Goal: Transaction & Acquisition: Subscribe to service/newsletter

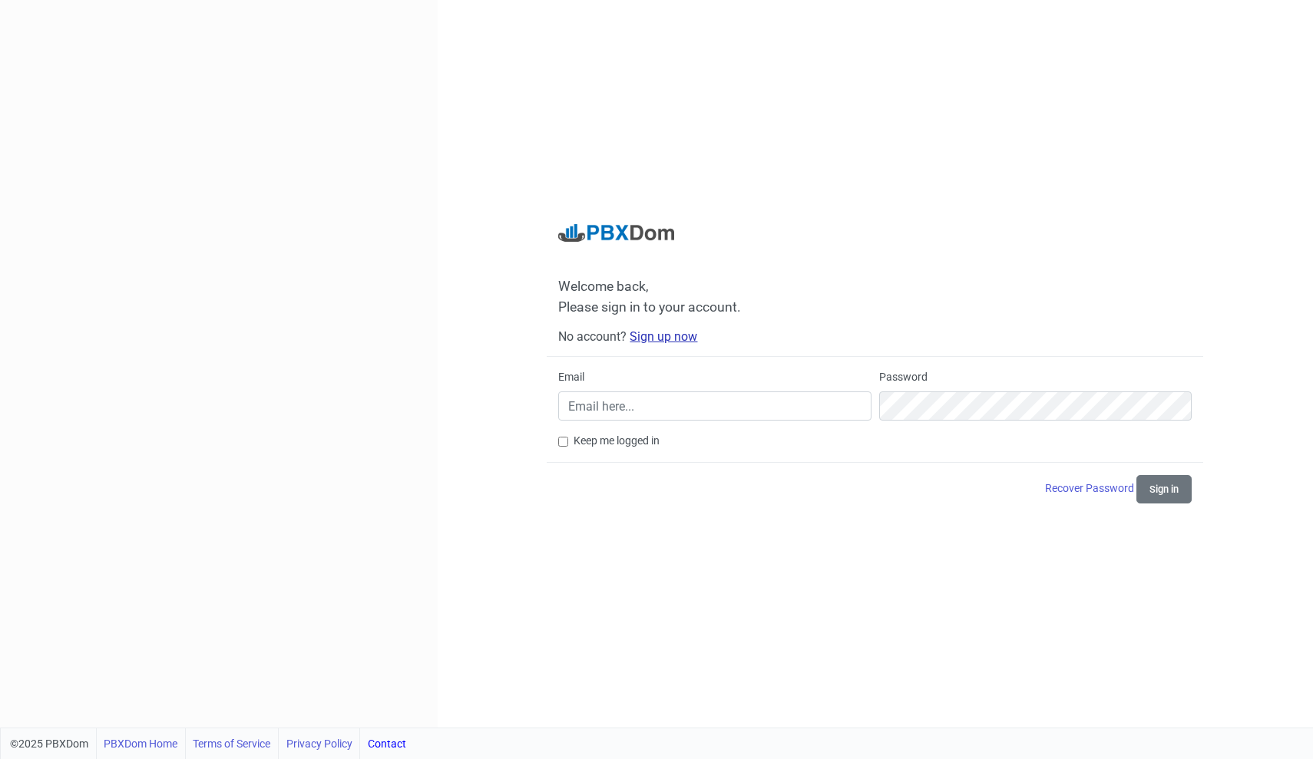
click at [657, 334] on link "Sign up now" at bounding box center [663, 336] width 68 height 15
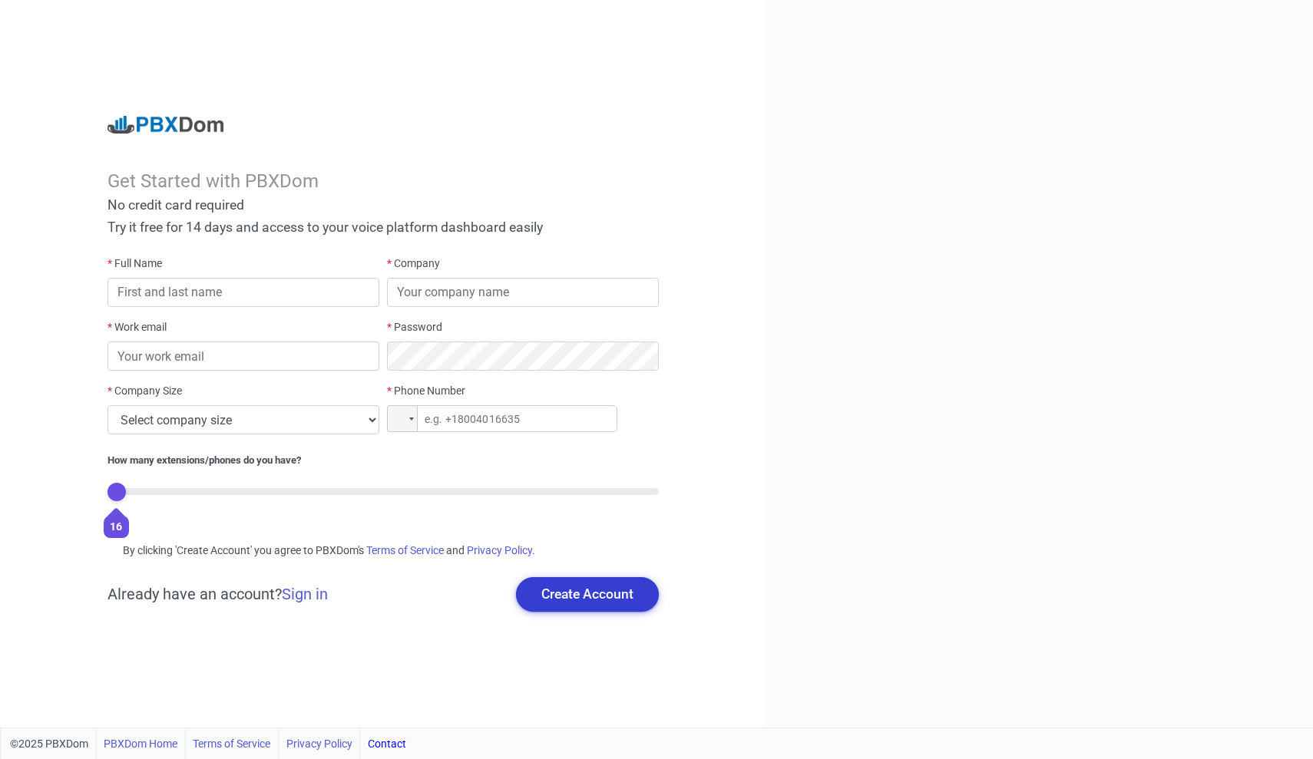
click at [601, 595] on button "Create Account" at bounding box center [587, 594] width 143 height 34
type input "[PERSON_NAME]"
type input "Cerebral Health"
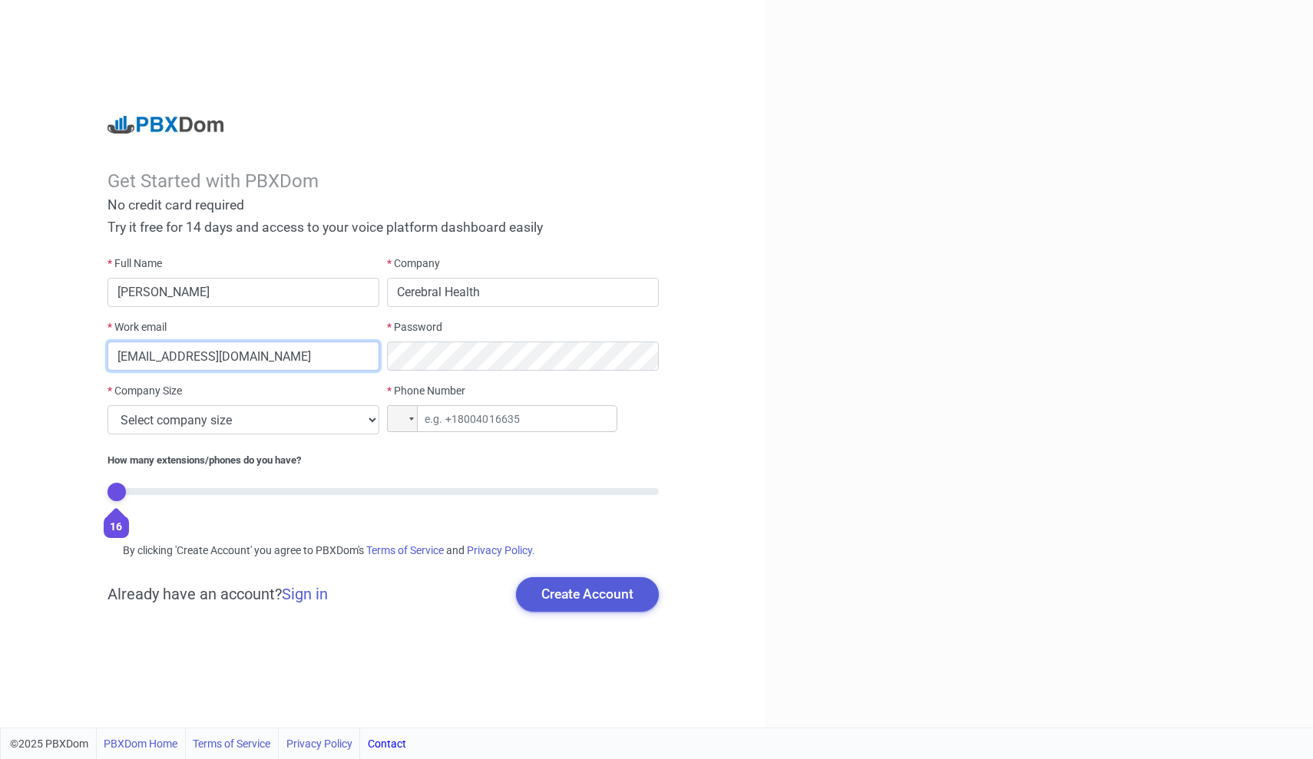
type input "[EMAIL_ADDRESS][DOMAIN_NAME]"
select select "1"
click at [409, 424] on div at bounding box center [402, 418] width 29 height 25
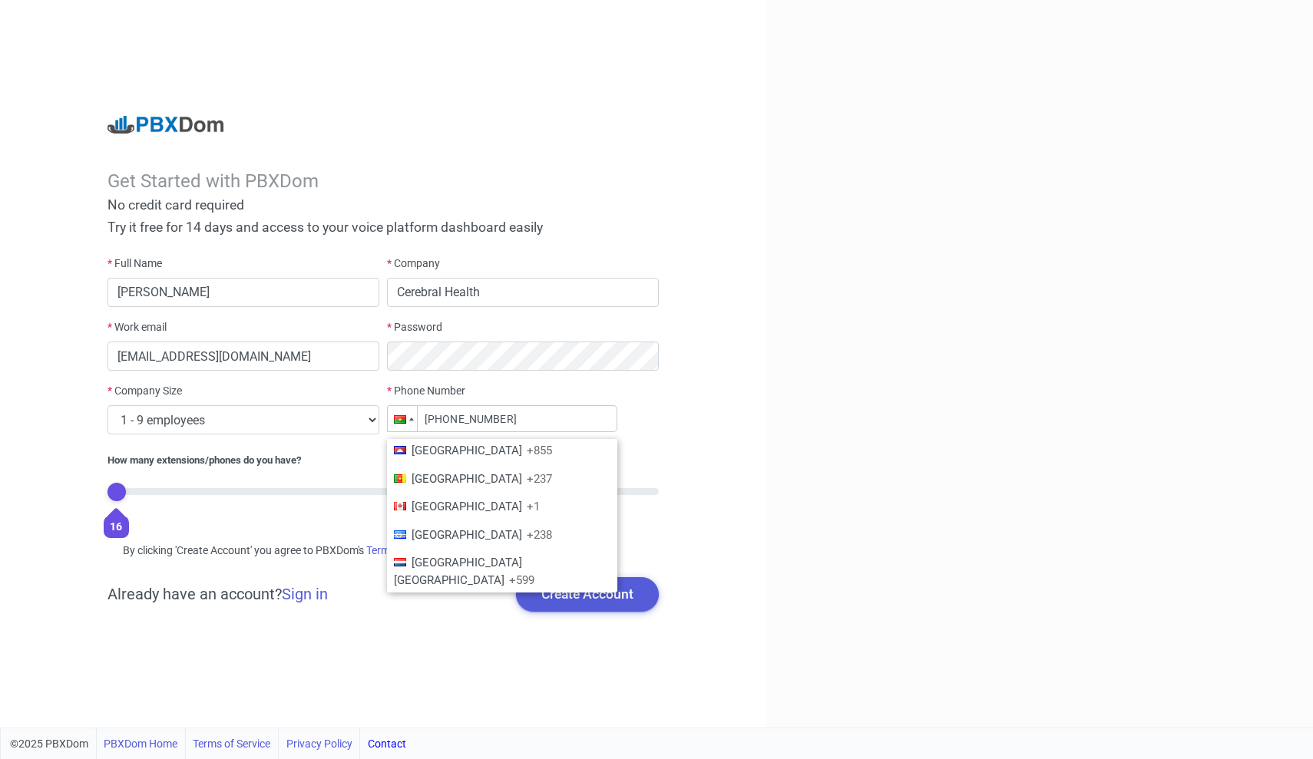
scroll to position [840, 0]
click at [430, 503] on span "Canada" at bounding box center [466, 510] width 111 height 14
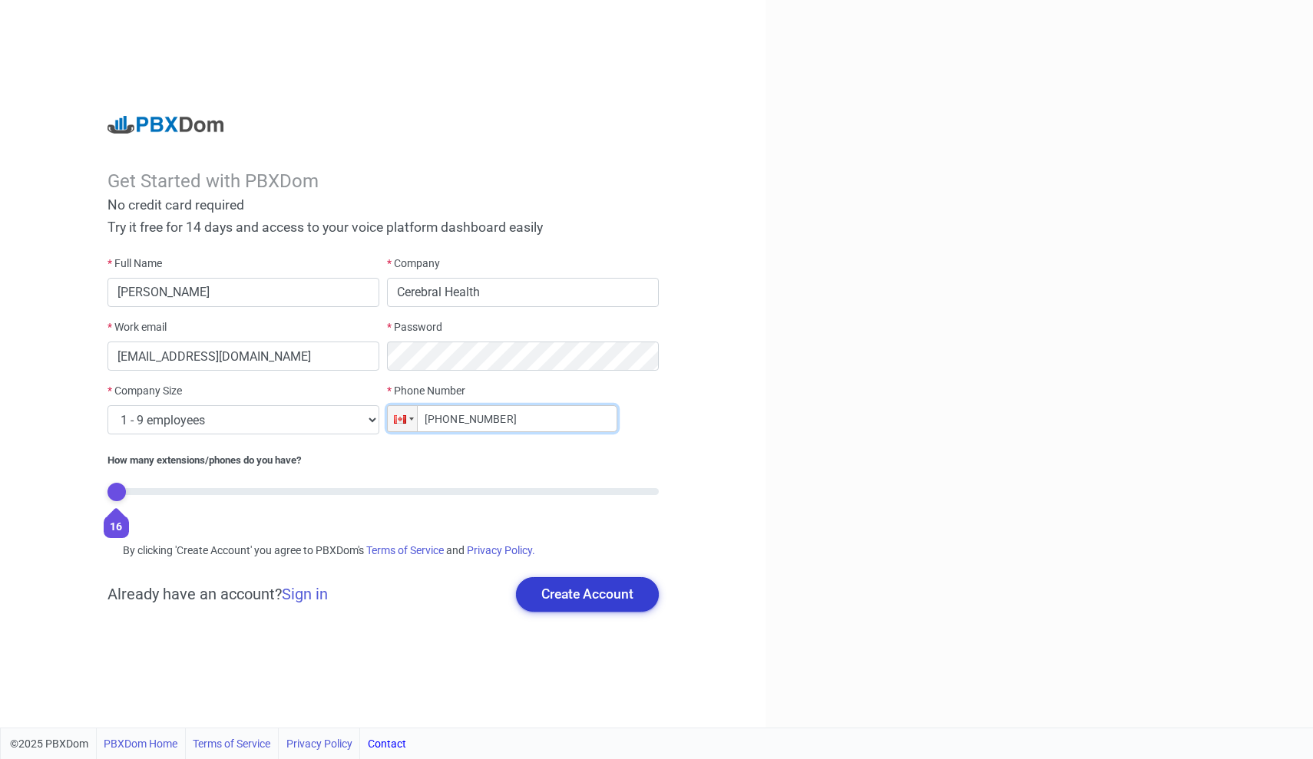
type input "+1 (226) 877-8061"
click at [573, 592] on button "Create Account" at bounding box center [587, 594] width 143 height 34
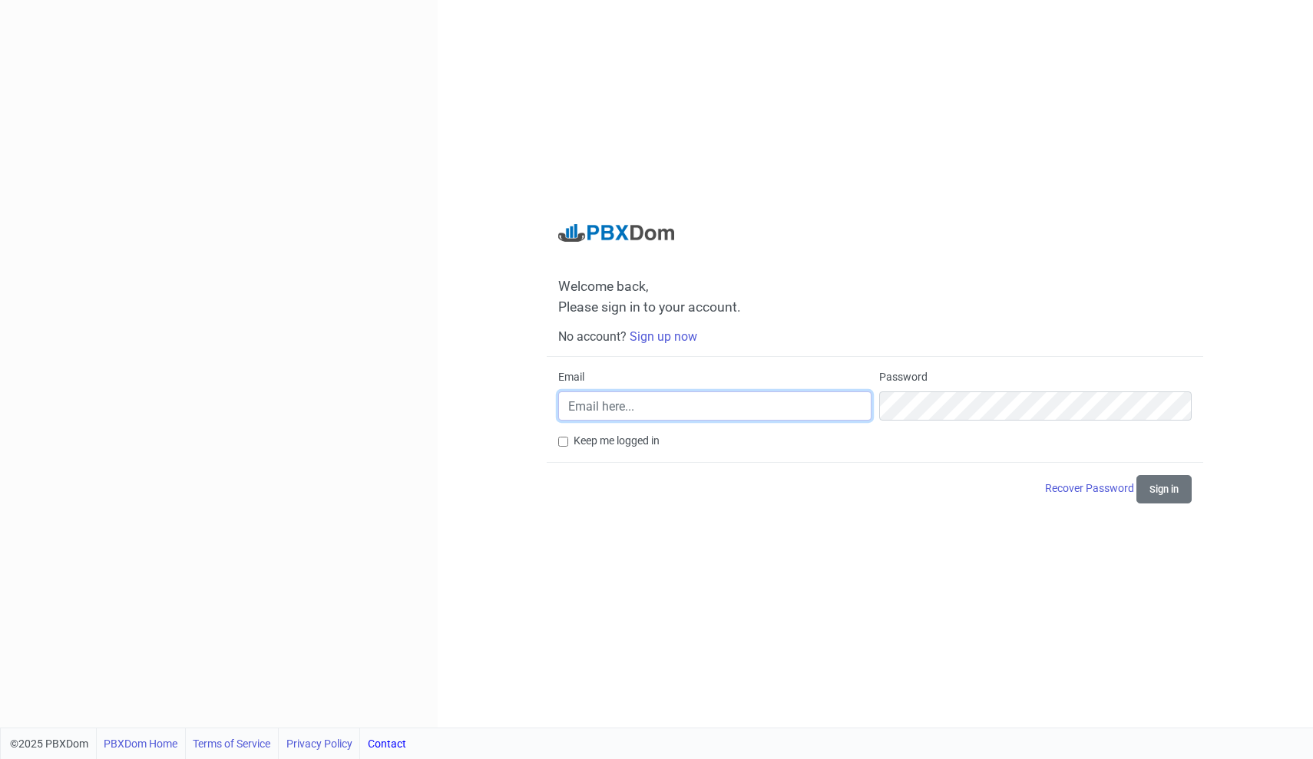
type input "[EMAIL_ADDRESS][DOMAIN_NAME]"
click at [1170, 497] on button "Sign in" at bounding box center [1163, 489] width 55 height 28
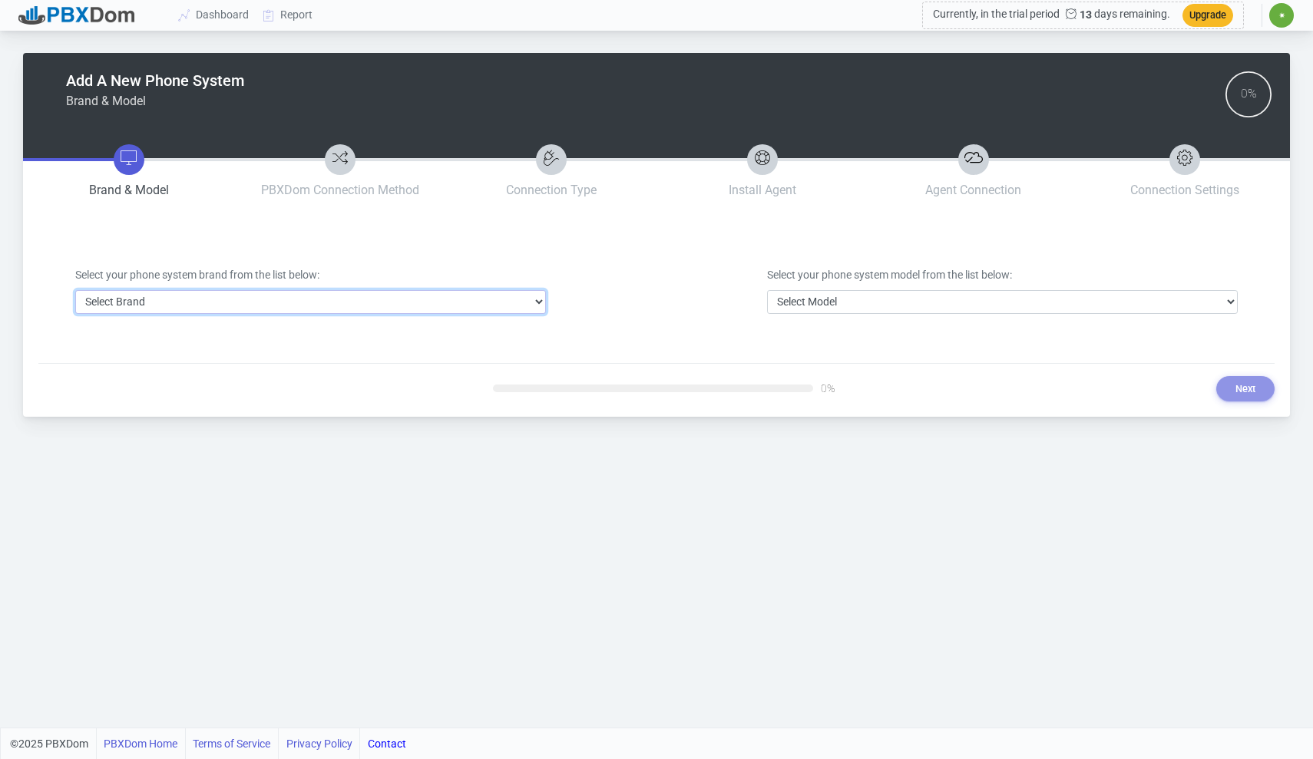
select select "1"
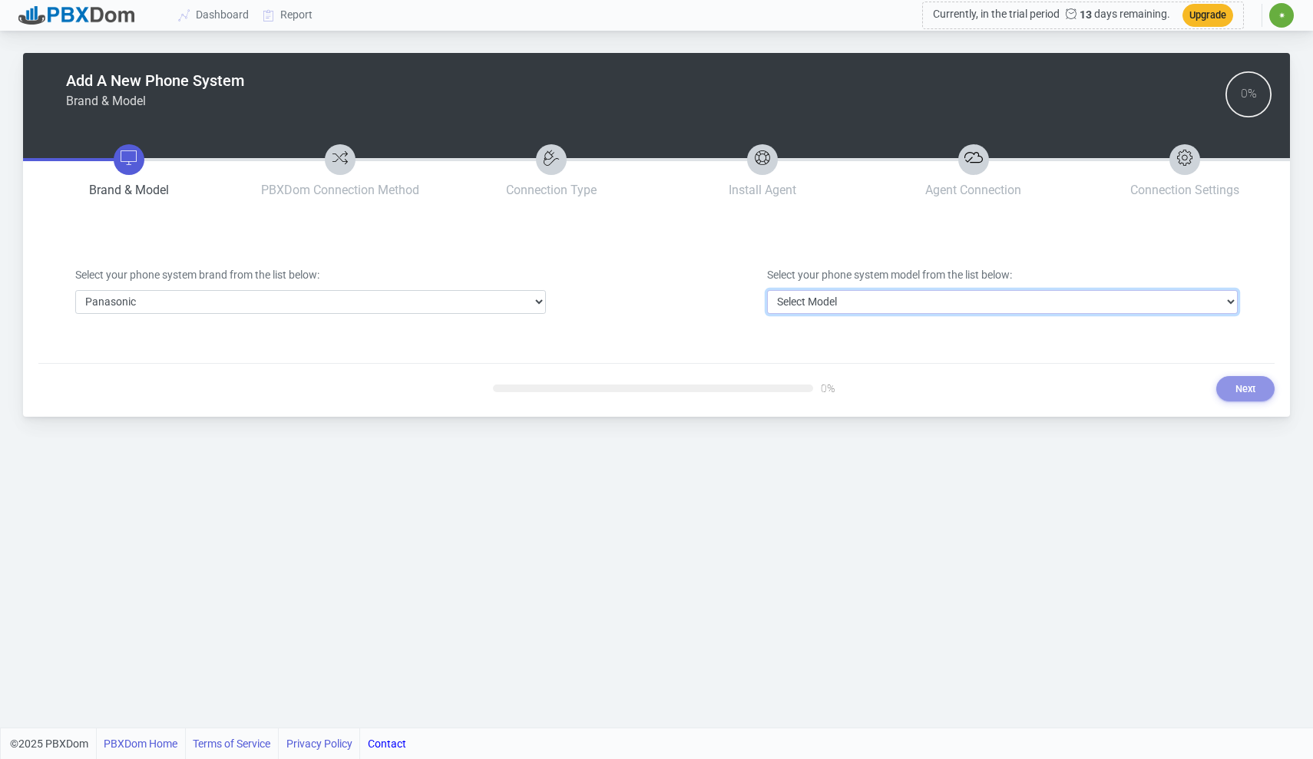
select select "32"
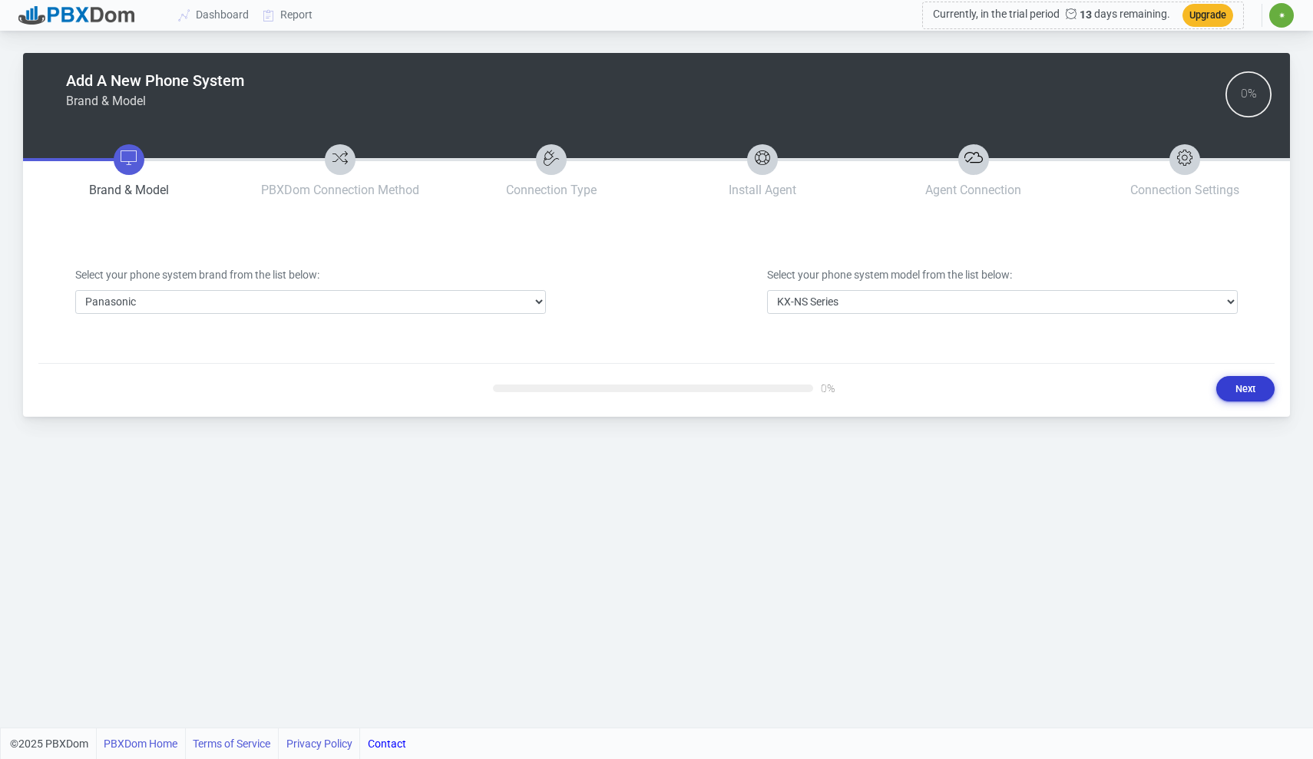
click at [1243, 391] on button "Next" at bounding box center [1245, 388] width 58 height 25
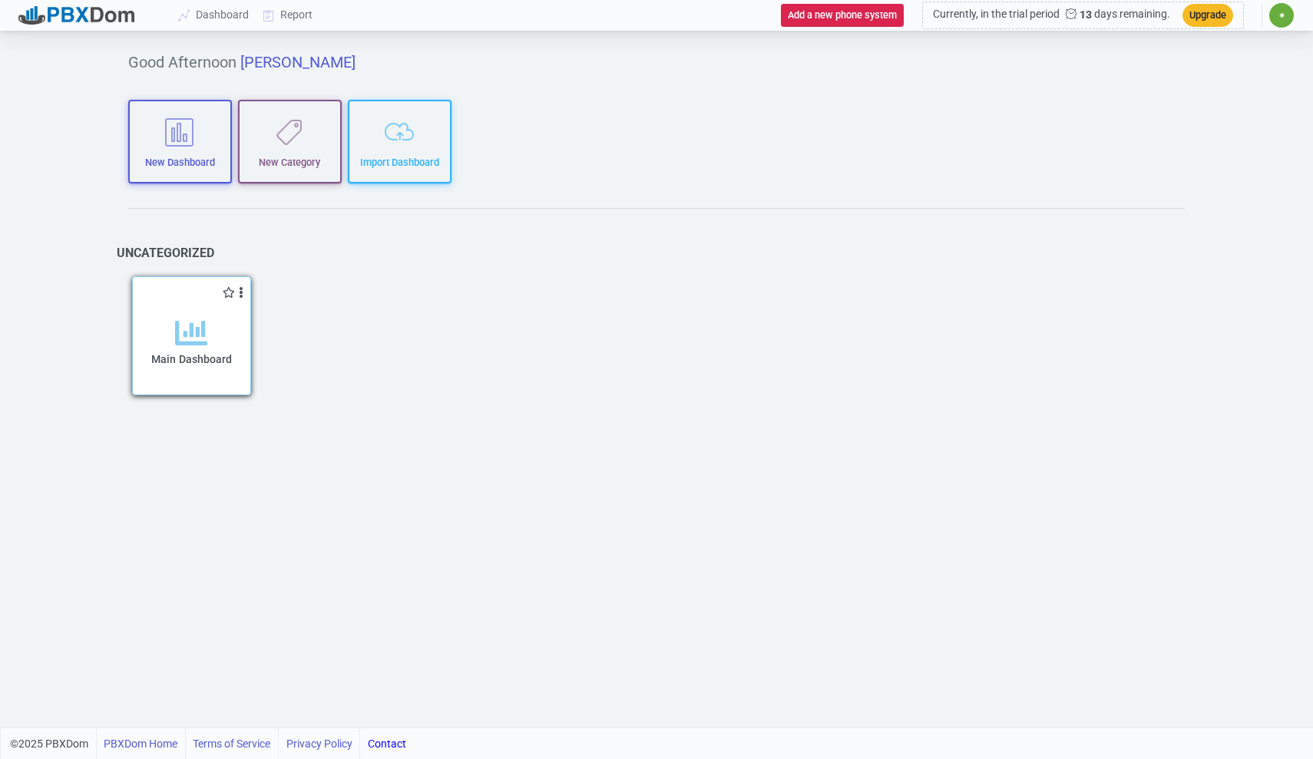
click at [219, 292] on div "Add to category Remove from category Edit Clone Export Delete Share" at bounding box center [182, 293] width 98 height 16
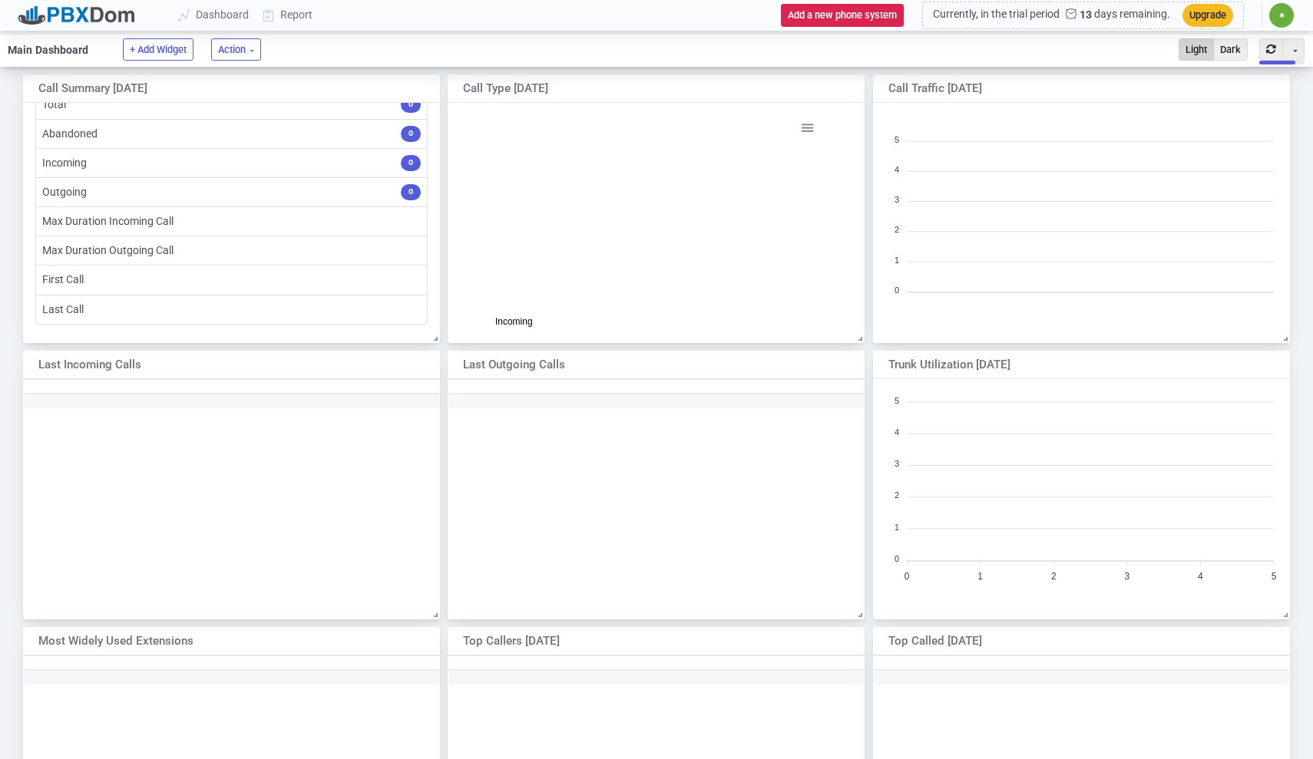
scroll to position [24, 0]
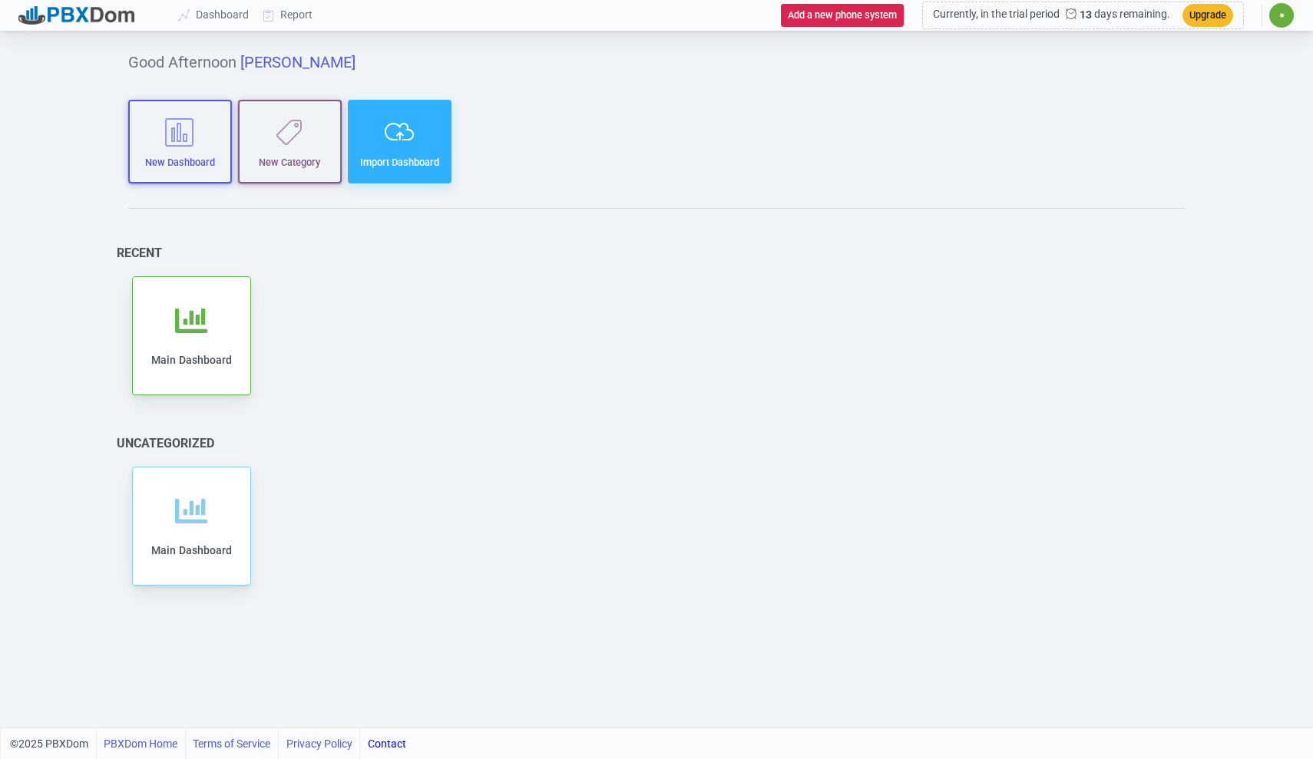
click at [385, 137] on icon "button" at bounding box center [399, 131] width 82 height 29
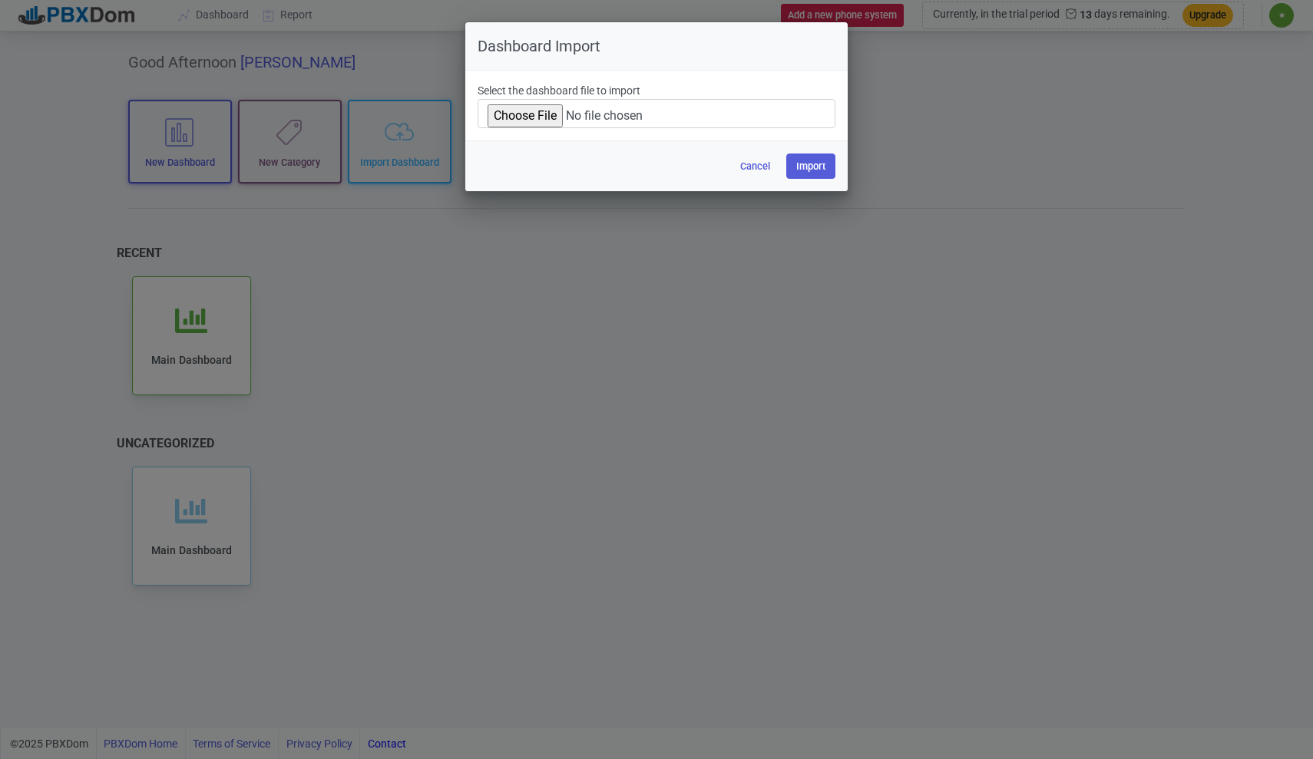
click at [586, 118] on input "file" at bounding box center [656, 113] width 358 height 29
click at [759, 169] on button "Cancel" at bounding box center [755, 166] width 50 height 25
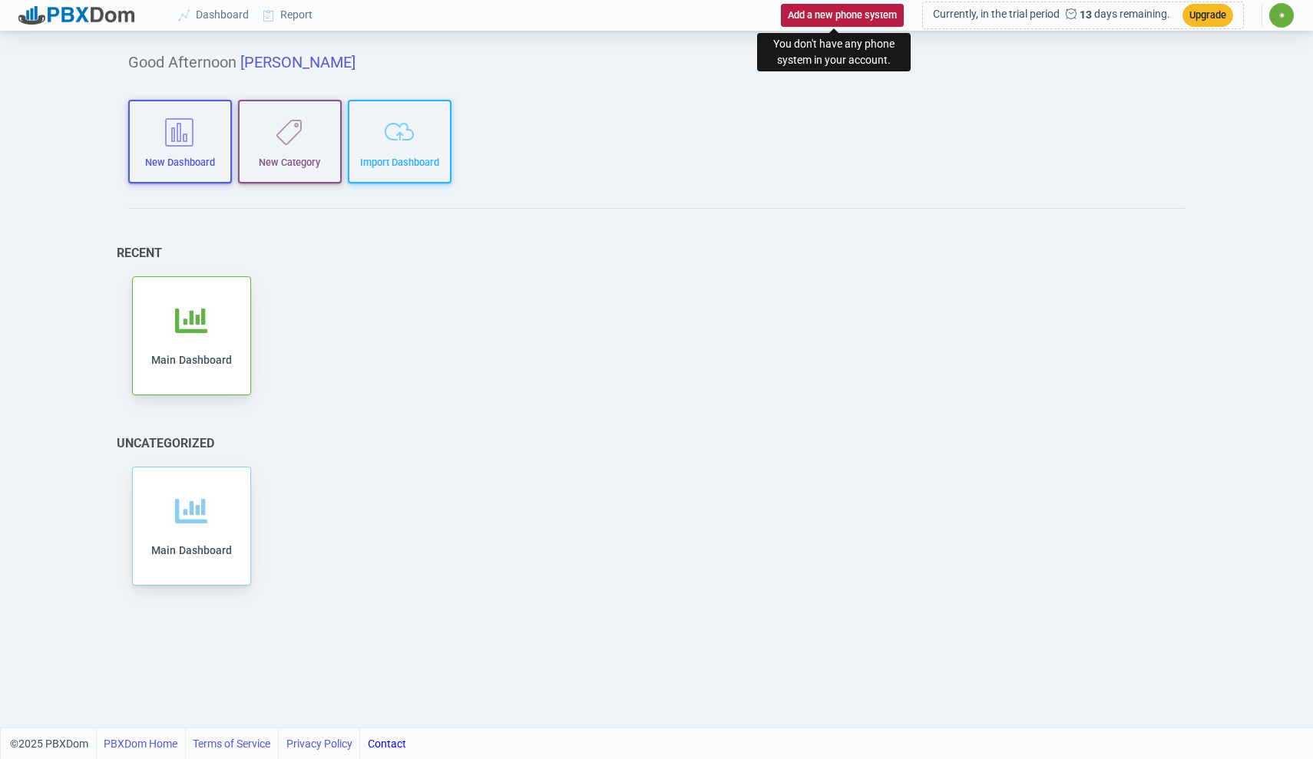
click at [830, 14] on button "Add a new phone system" at bounding box center [842, 15] width 123 height 22
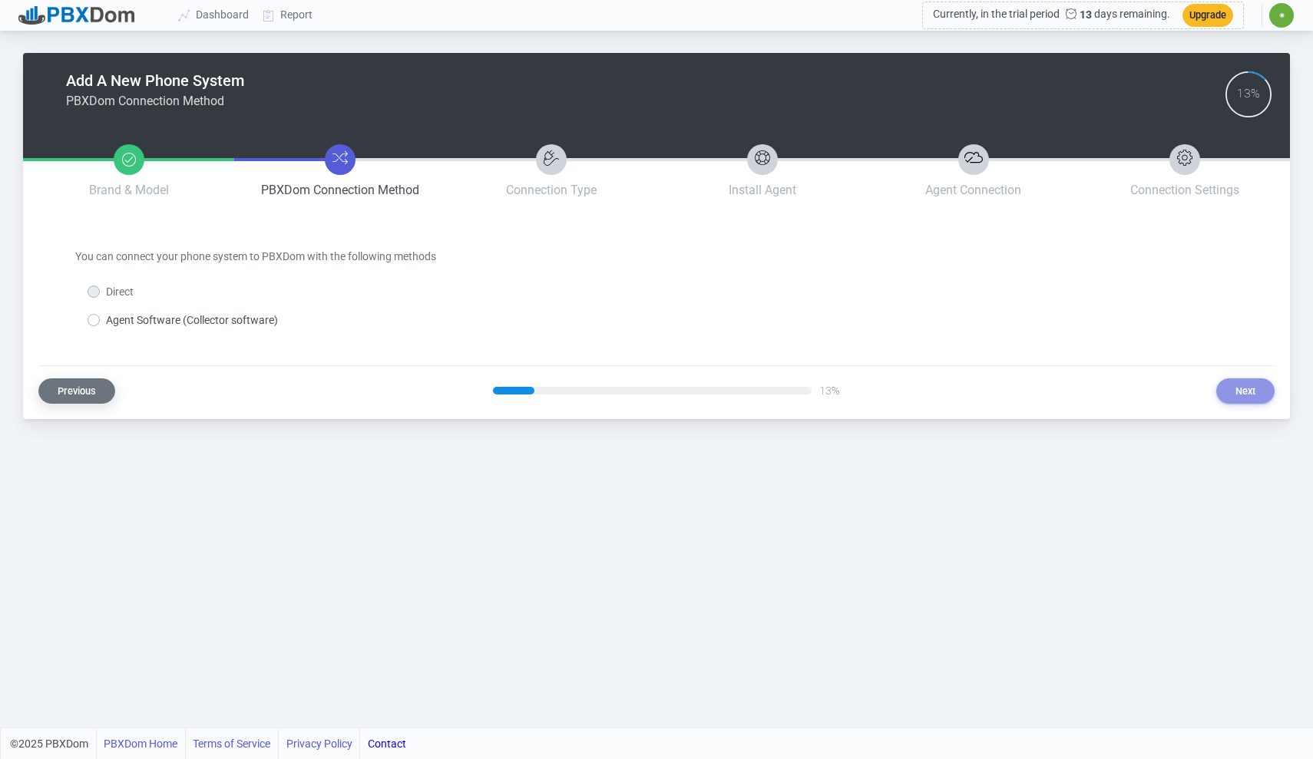
click at [110, 384] on button "Previous" at bounding box center [76, 390] width 77 height 25
select select "1"
select select "32"
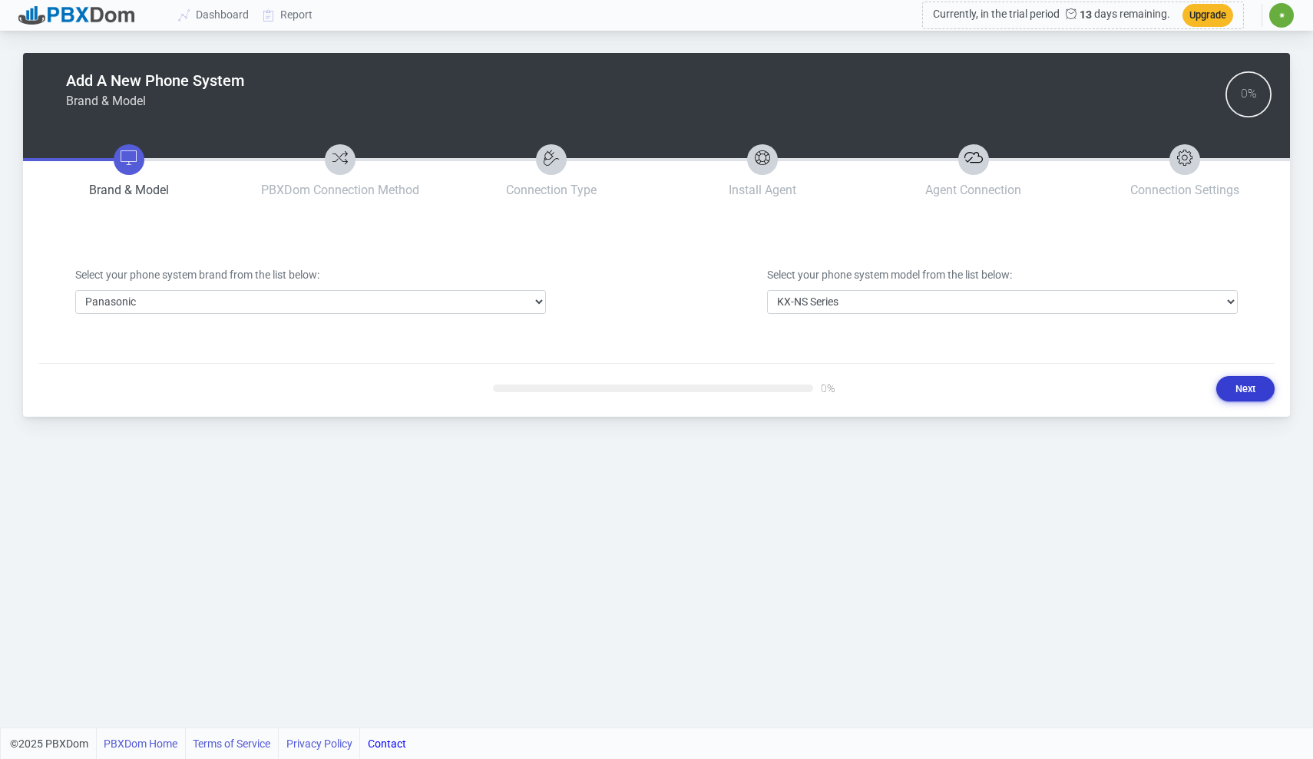
click at [1230, 388] on button "Next" at bounding box center [1245, 388] width 58 height 25
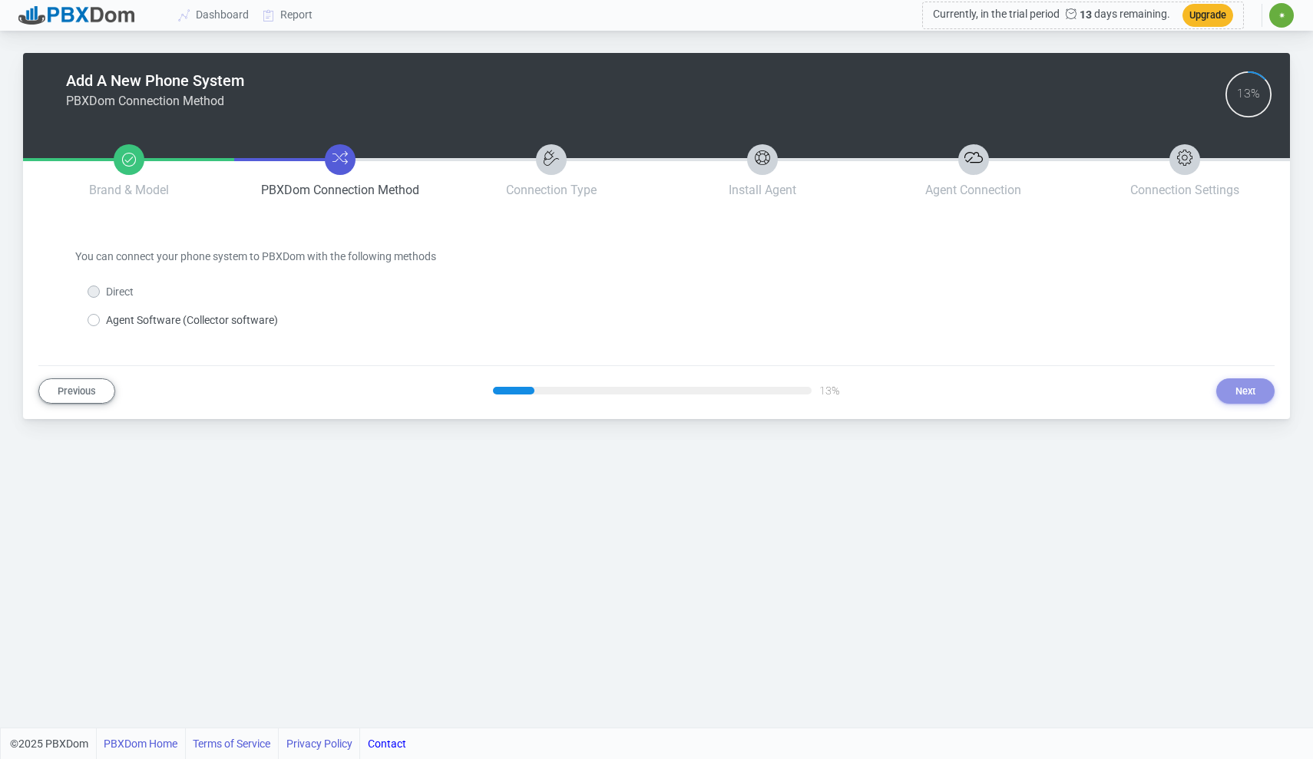
click at [106, 293] on label "Direct" at bounding box center [120, 292] width 28 height 16
click at [106, 316] on label "Agent Software (Collector software)" at bounding box center [192, 320] width 172 height 16
click at [106, 316] on input "Agent Software (Collector software)" at bounding box center [111, 317] width 10 height 10
radio input "true"
click at [1257, 391] on button "Next" at bounding box center [1245, 390] width 58 height 25
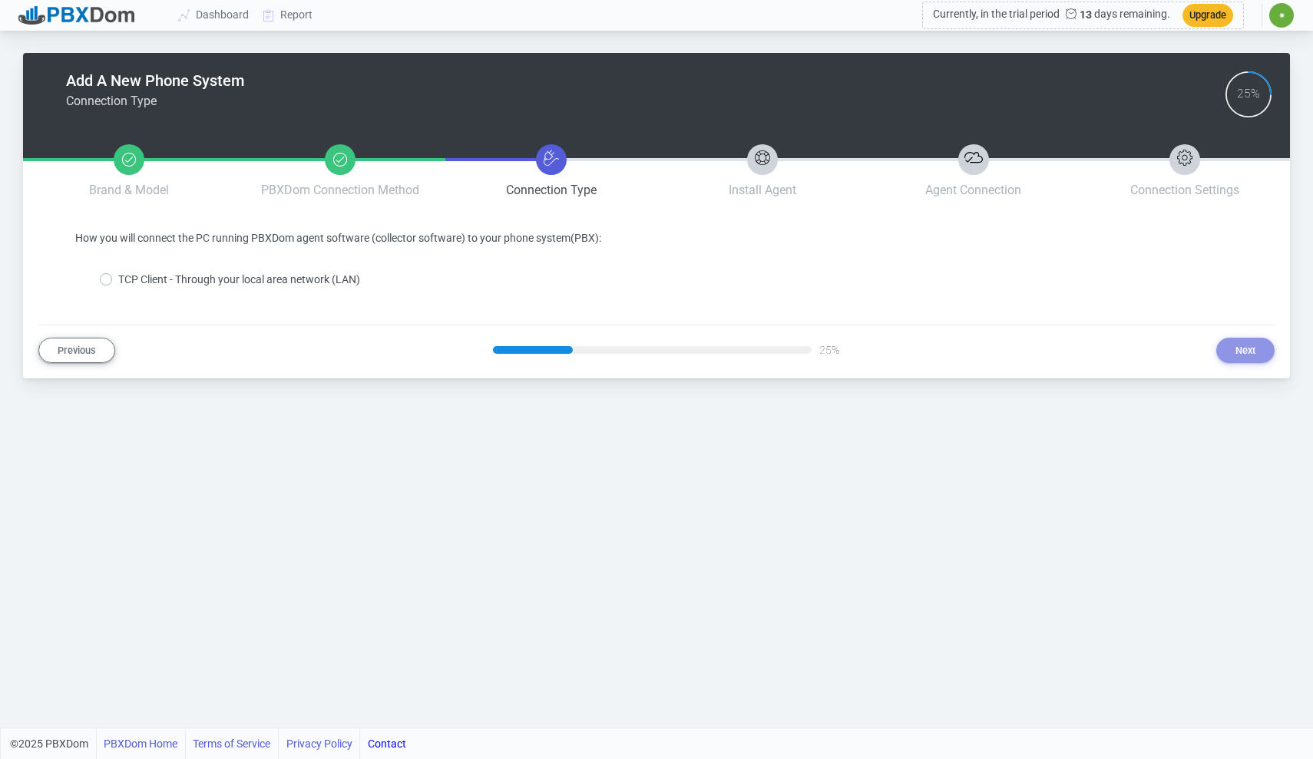
click at [118, 283] on label "TCP Client - Through your local area network (LAN)" at bounding box center [239, 280] width 242 height 16
click at [118, 282] on input "TCP Client - Through your local area network (LAN)" at bounding box center [123, 277] width 10 height 10
radio input "true"
click at [1230, 349] on button "Next" at bounding box center [1245, 350] width 58 height 25
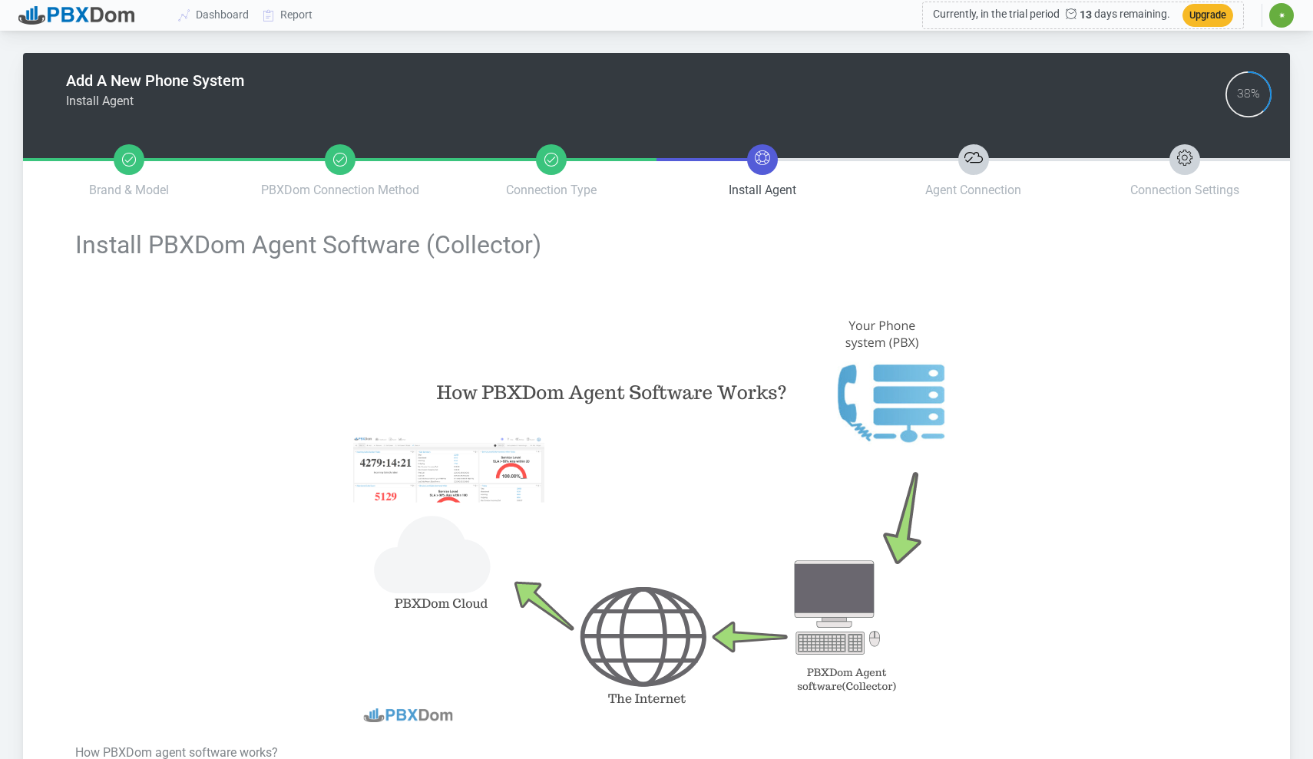
type input "21b035795156ed64849167e7ce154e31f1c780a6e0f531b2263f3a0e0dd3cc68"
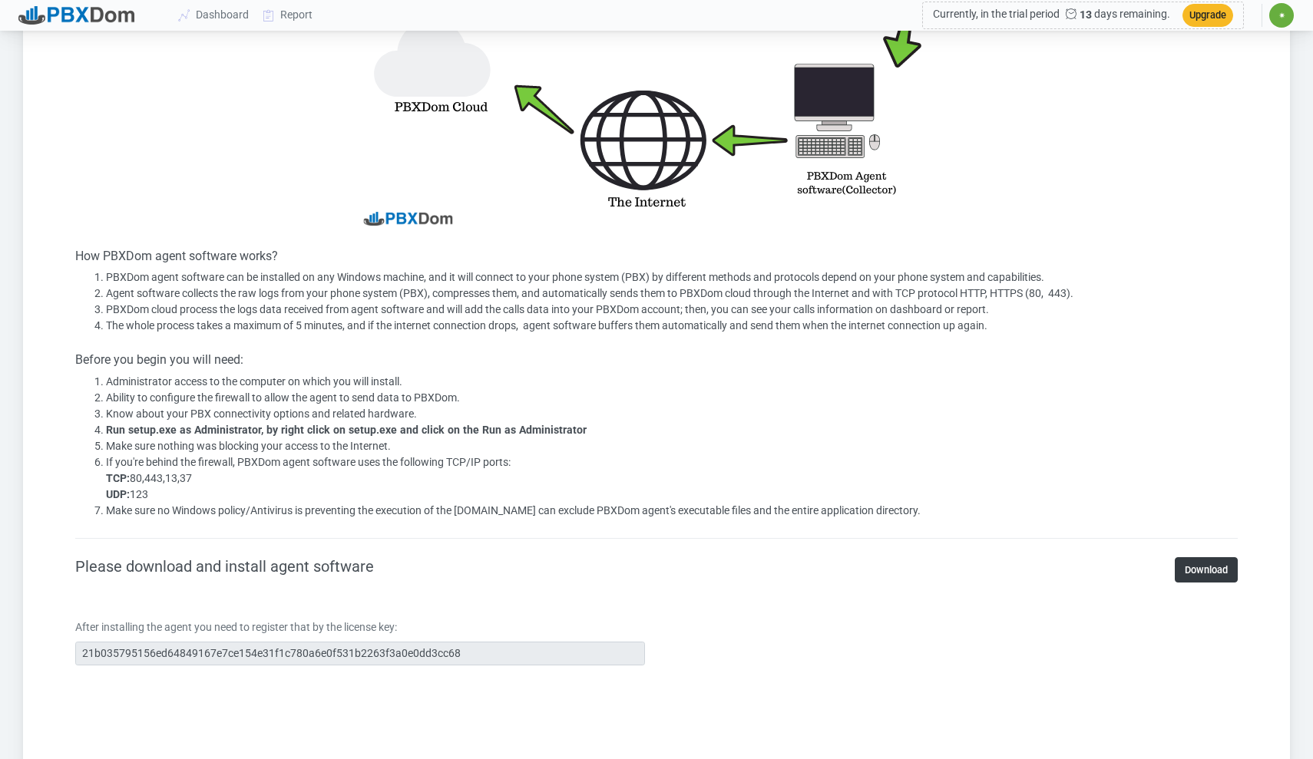
scroll to position [497, 0]
click at [1196, 573] on link "Download" at bounding box center [1205, 569] width 63 height 25
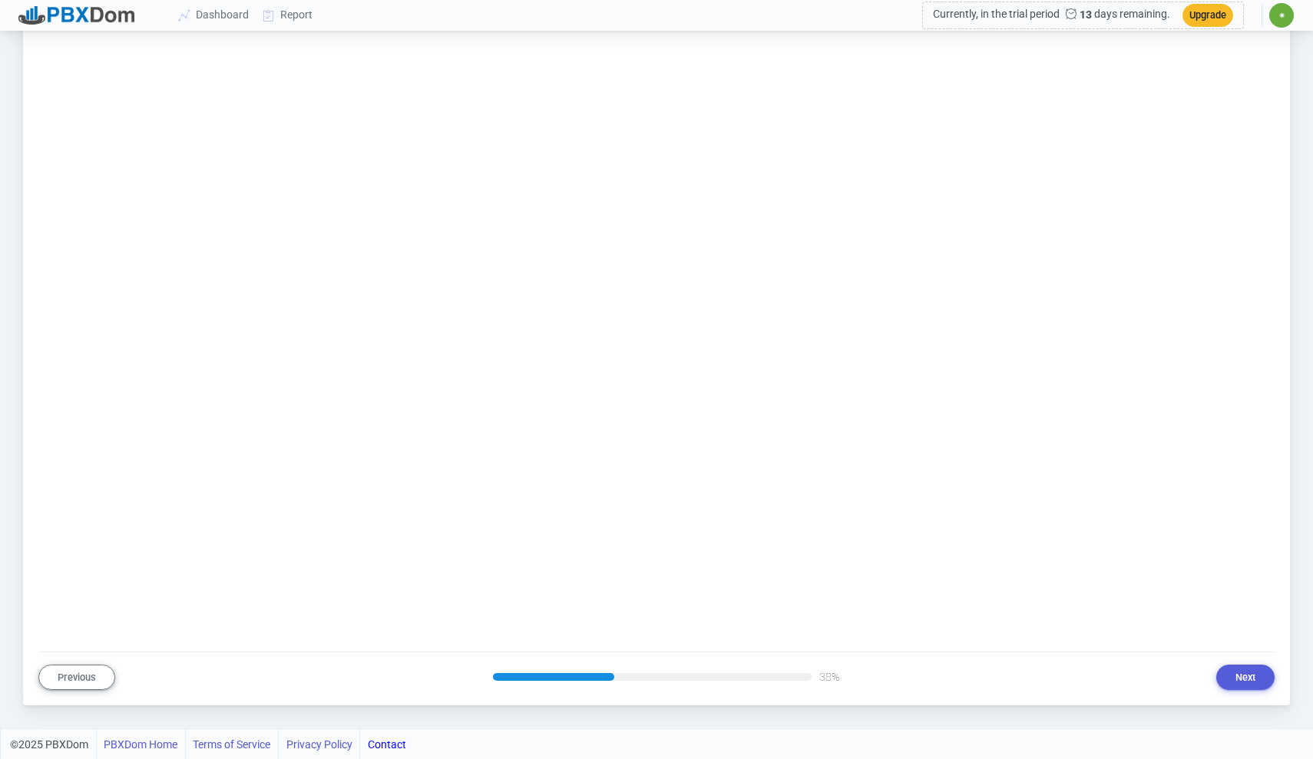
scroll to position [1250, 0]
click at [1241, 677] on button "Next" at bounding box center [1245, 678] width 58 height 25
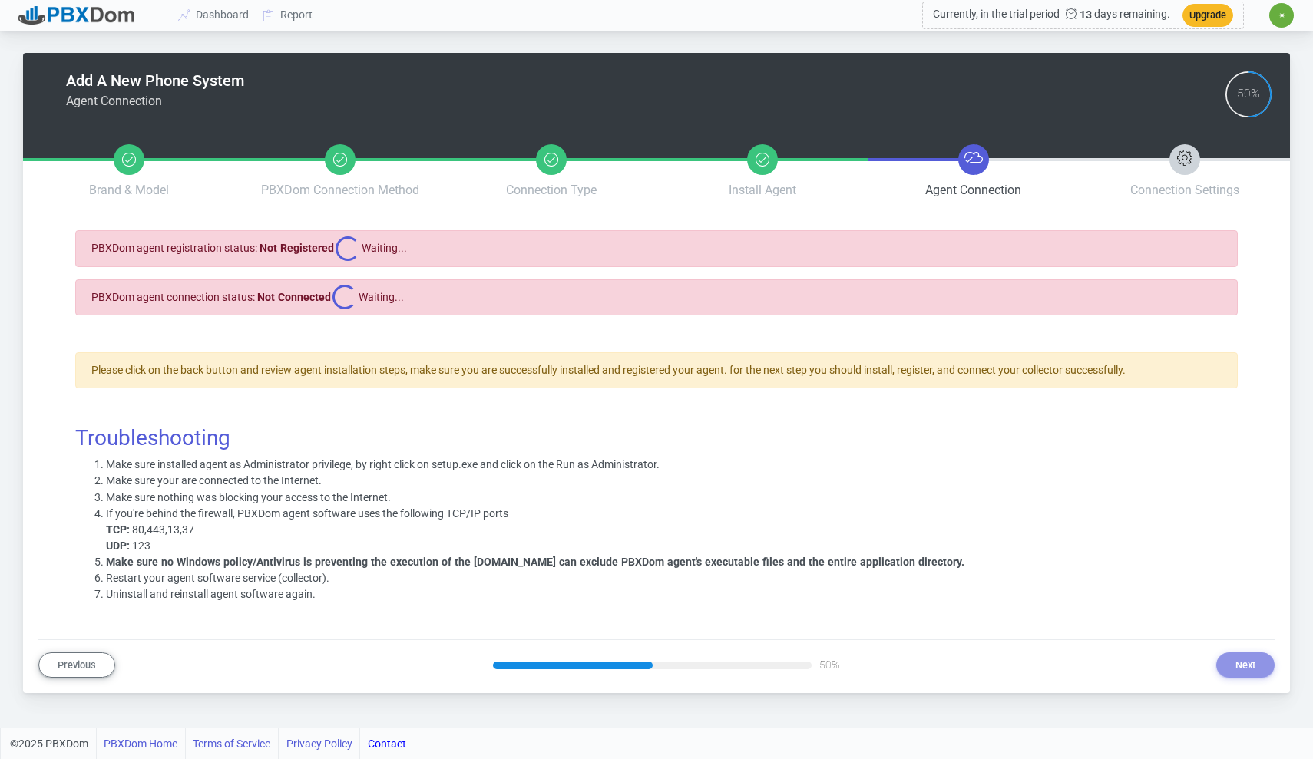
scroll to position [0, 0]
